Goal: Task Accomplishment & Management: Manage account settings

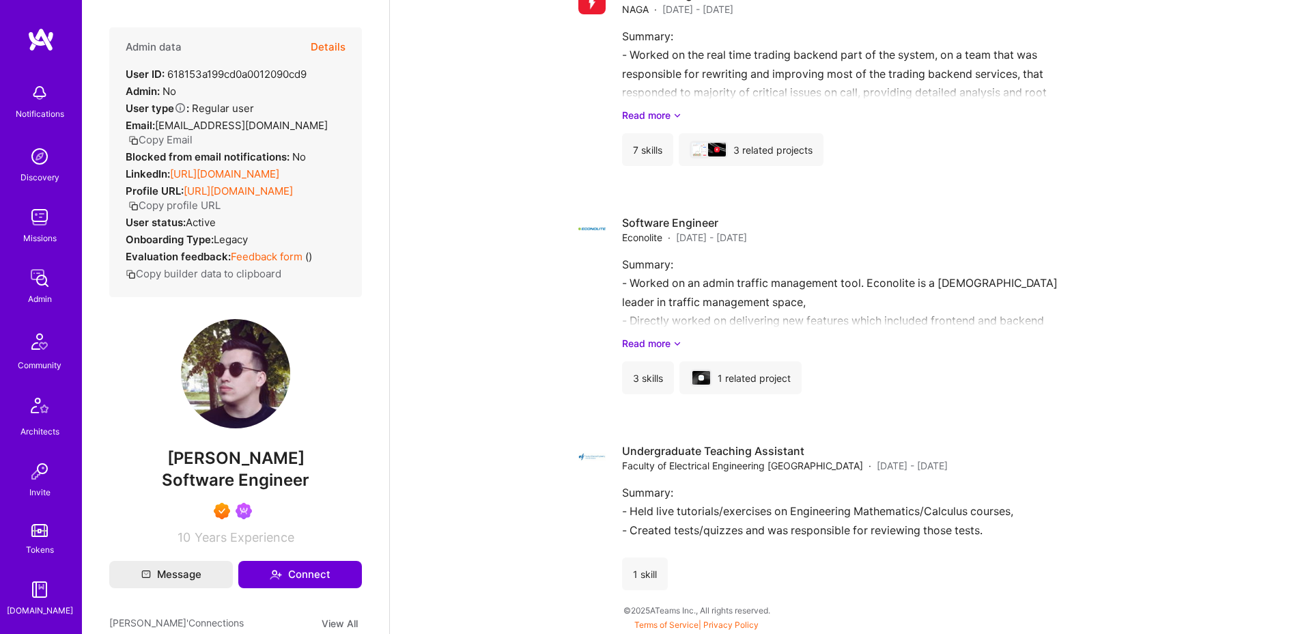
click at [335, 47] on button "Details" at bounding box center [328, 47] width 35 height 40
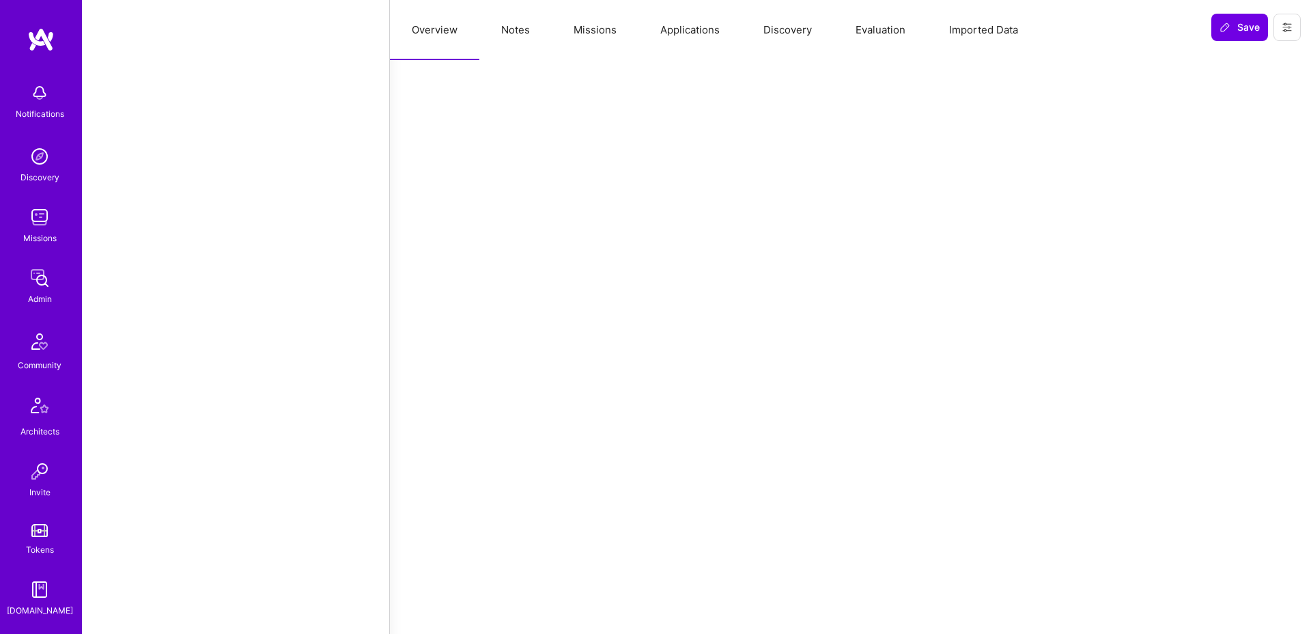
scroll to position [1546, 0]
select select "Not Available"
select select "1 Month"
select select "7"
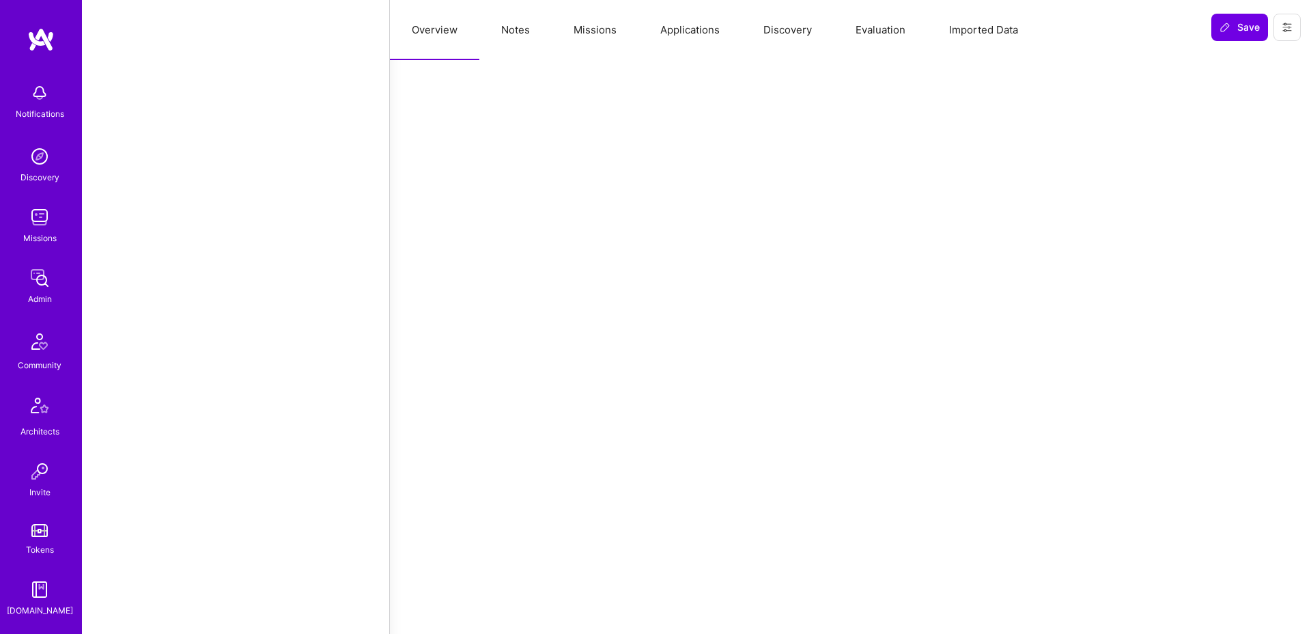
select select "7"
select select "BA"
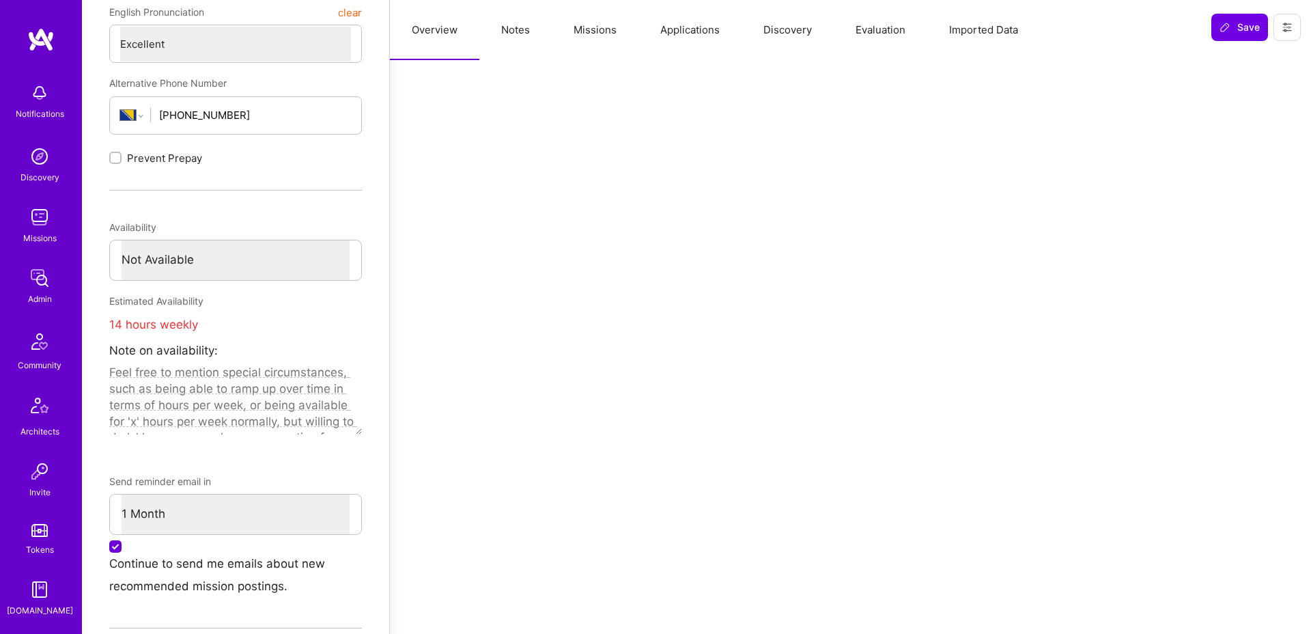
scroll to position [0, 0]
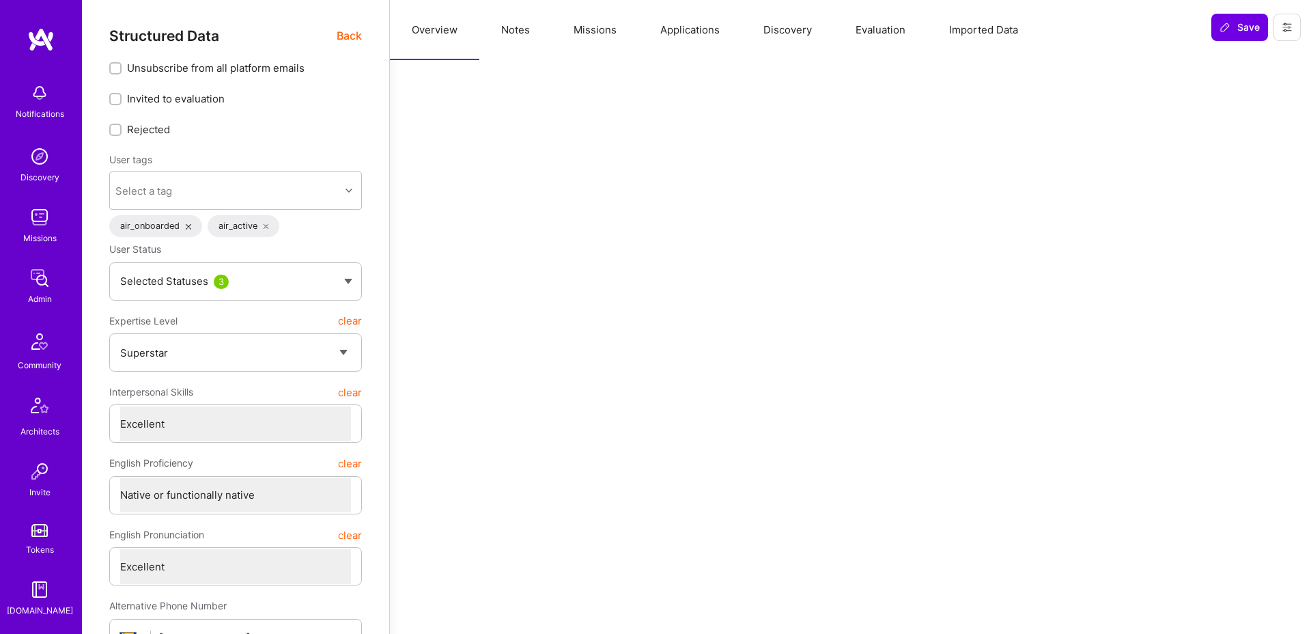
click at [1284, 29] on icon at bounding box center [1286, 27] width 11 height 11
click at [1078, 53] on div "Overview Notes Missions Applications Discovery Evaluation Imported Data" at bounding box center [795, 30] width 811 height 60
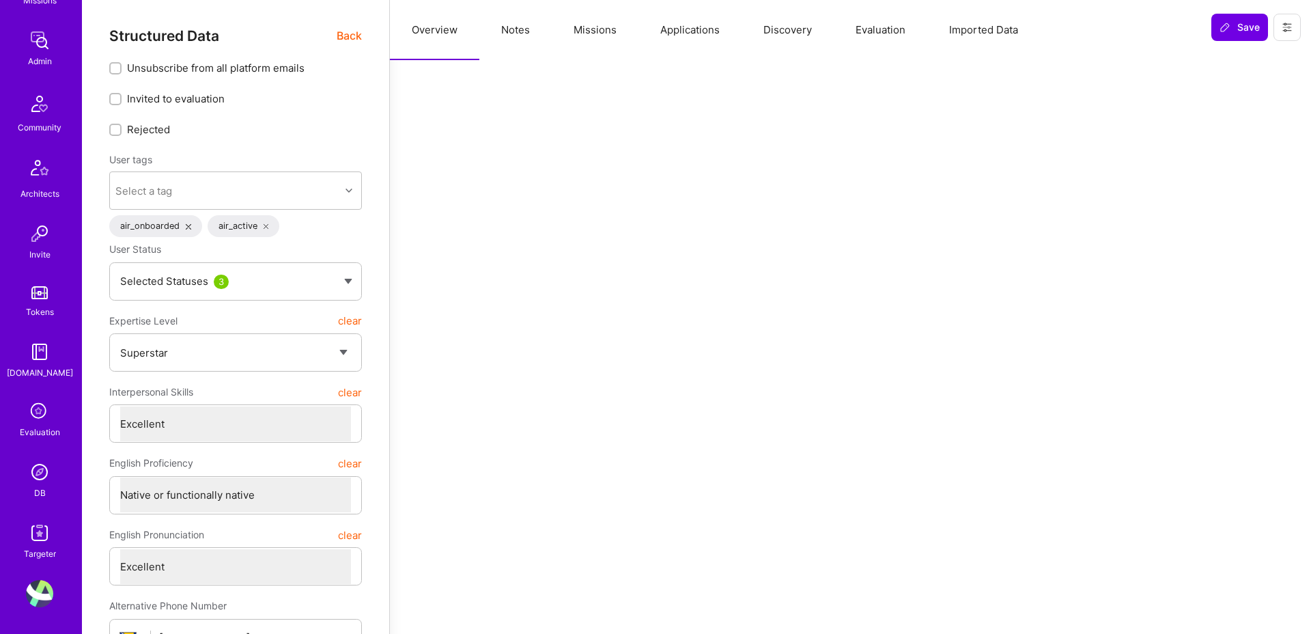
click at [43, 582] on img at bounding box center [39, 593] width 27 height 27
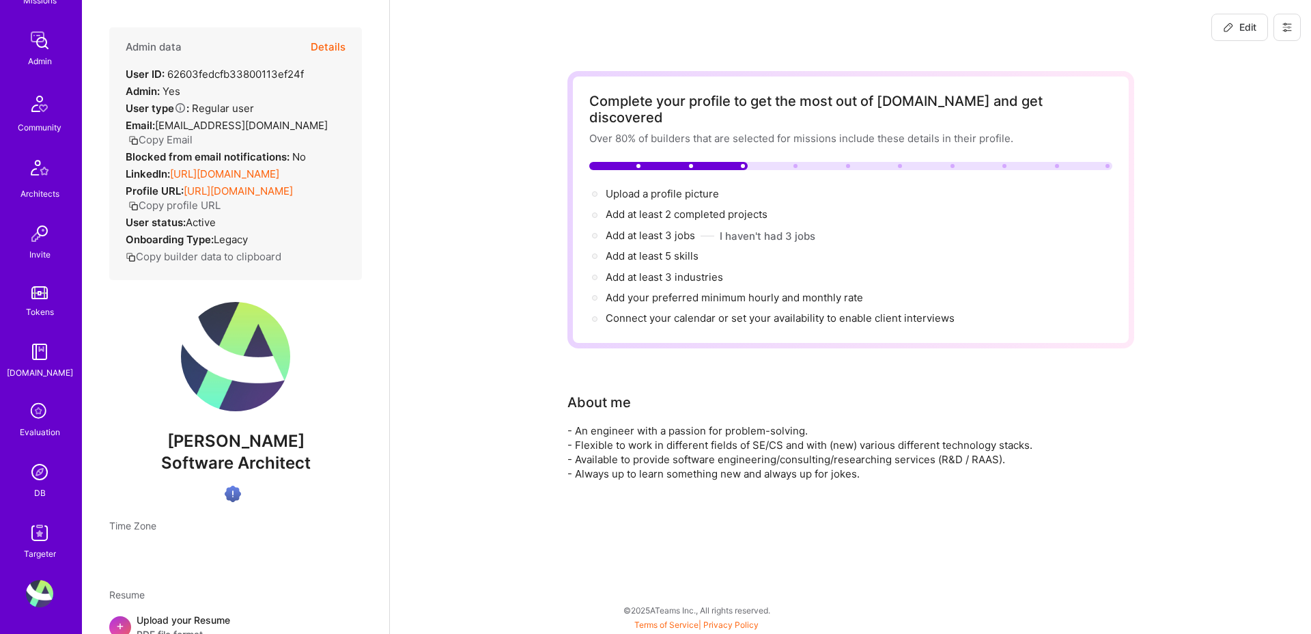
click at [1281, 32] on icon at bounding box center [1286, 27] width 11 height 11
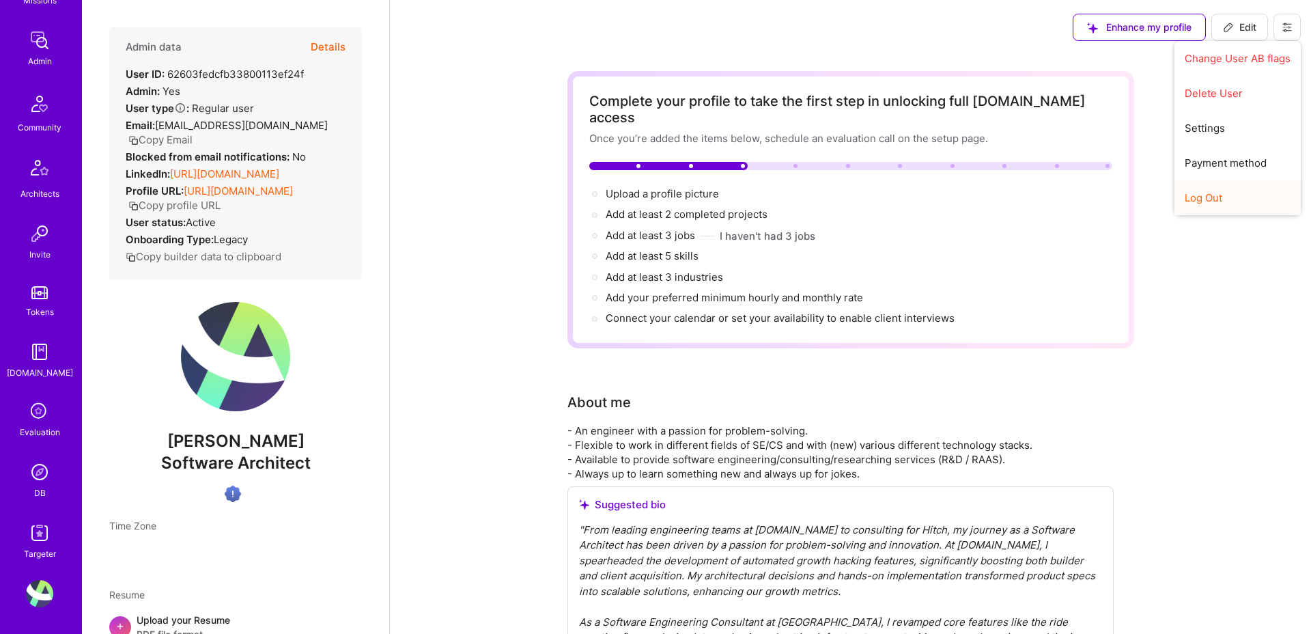
click at [1192, 193] on button "Log Out" at bounding box center [1237, 197] width 126 height 35
